Goal: Information Seeking & Learning: Understand process/instructions

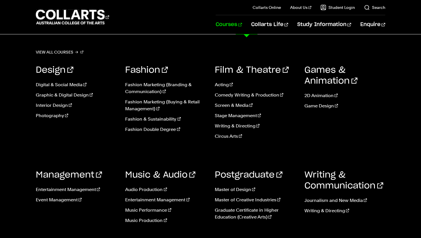
scroll to position [13, 0]
click at [225, 125] on link "Writing & Directing" at bounding box center [255, 126] width 81 height 7
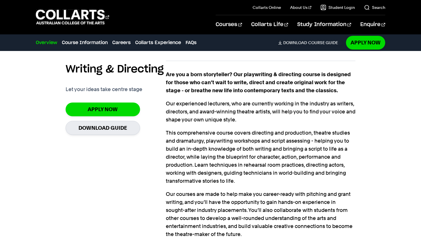
scroll to position [408, 0]
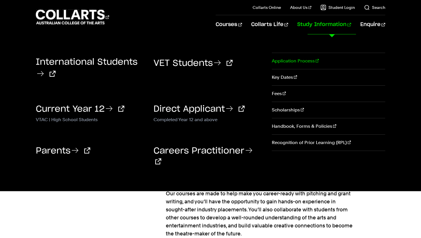
click at [308, 60] on link "Application Process" at bounding box center [329, 61] width 114 height 16
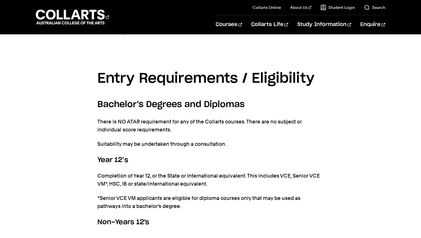
scroll to position [303, 0]
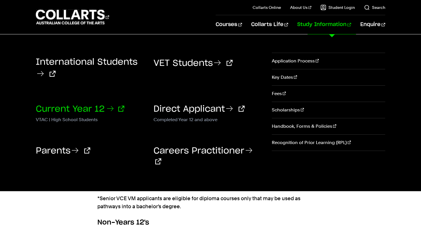
click at [102, 109] on link "Current Year 12" at bounding box center [80, 109] width 89 height 9
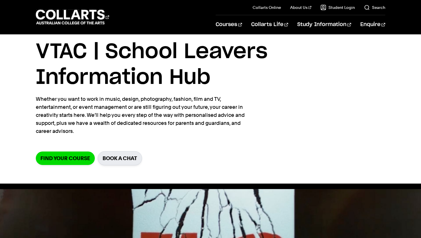
scroll to position [19, 0]
